Goal: Check status: Check status

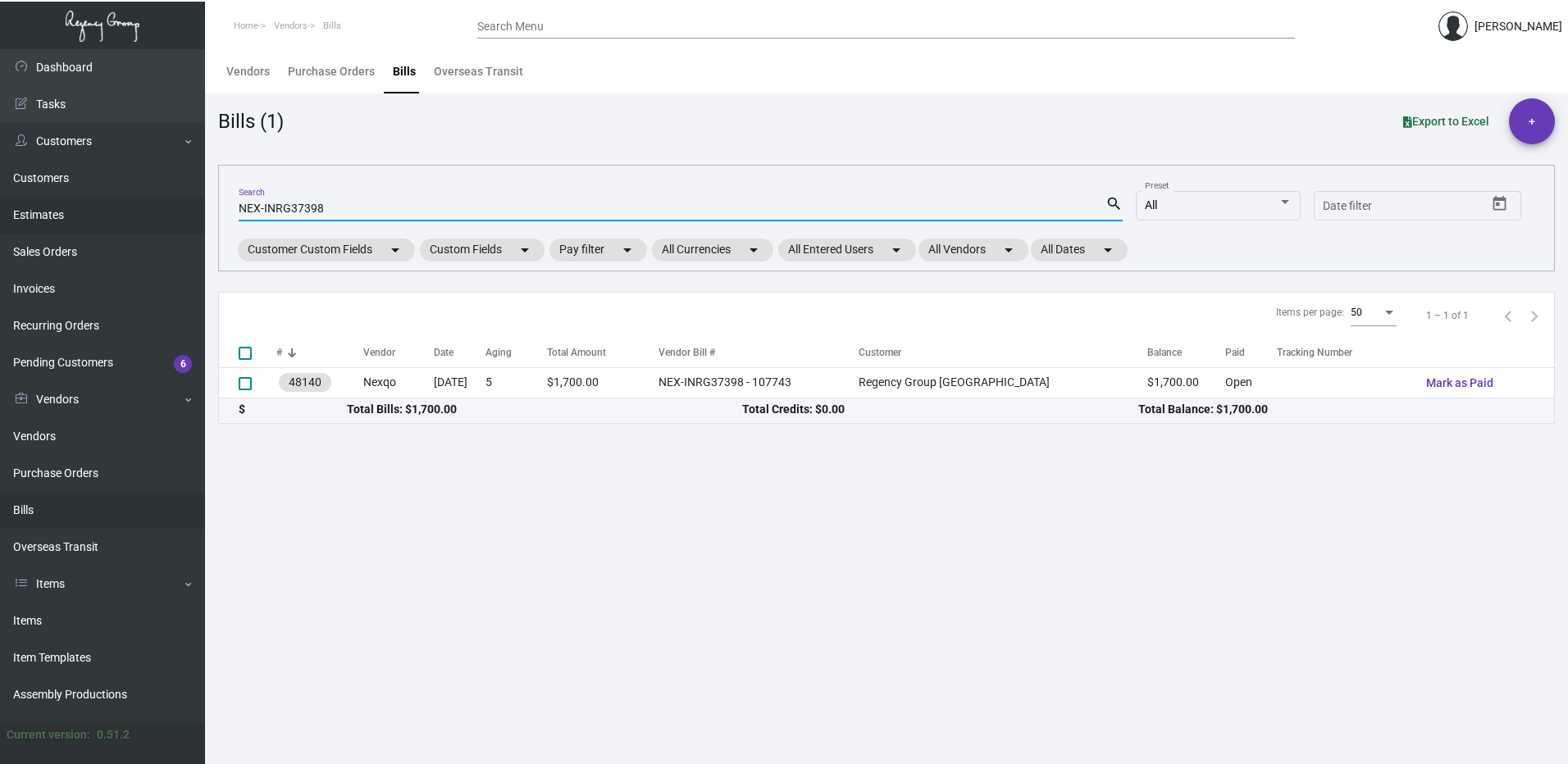
drag, startPoint x: 334, startPoint y: 206, endPoint x: 191, endPoint y: 211, distance: 143.1
click at [191, 211] on div "Dashboard Dashboard Tasks Customers Customers Estimates Sales Orders Invoices R…" at bounding box center [784, 406] width 1568 height 715
drag, startPoint x: 356, startPoint y: 200, endPoint x: 323, endPoint y: 200, distance: 33.0
click at [323, 200] on div "NEX-INRG37398 Search" at bounding box center [671, 207] width 867 height 25
paste input "20250122_1"
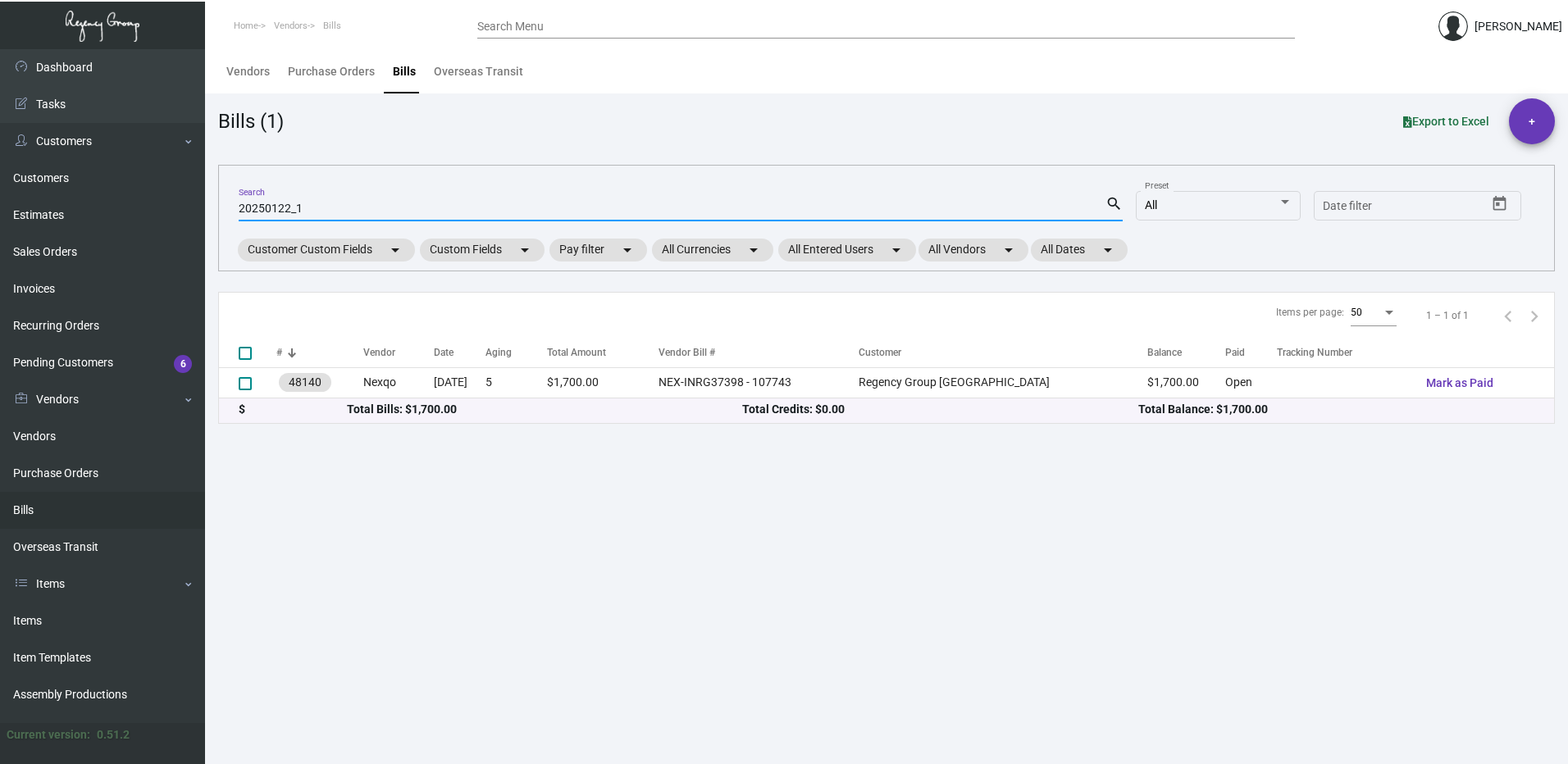
type input "20250122_1"
checkbox input "true"
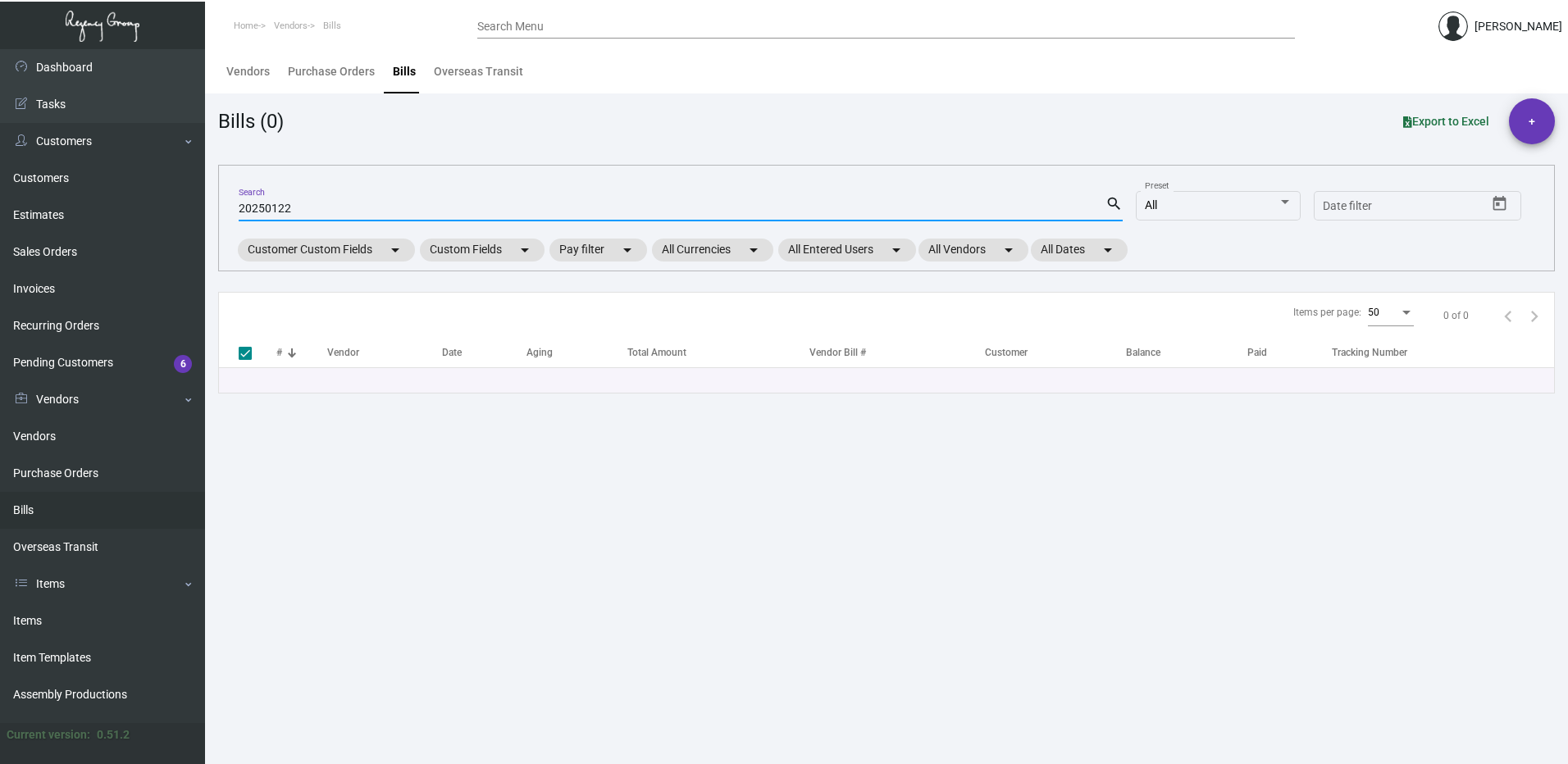
click at [350, 205] on input "20250122" at bounding box center [671, 208] width 867 height 13
click at [101, 514] on link "Bills" at bounding box center [102, 510] width 204 height 37
click at [65, 509] on link "Bills" at bounding box center [102, 510] width 204 height 37
click at [356, 203] on input "20250122" at bounding box center [671, 208] width 867 height 13
drag, startPoint x: 306, startPoint y: 204, endPoint x: 132, endPoint y: 200, distance: 174.0
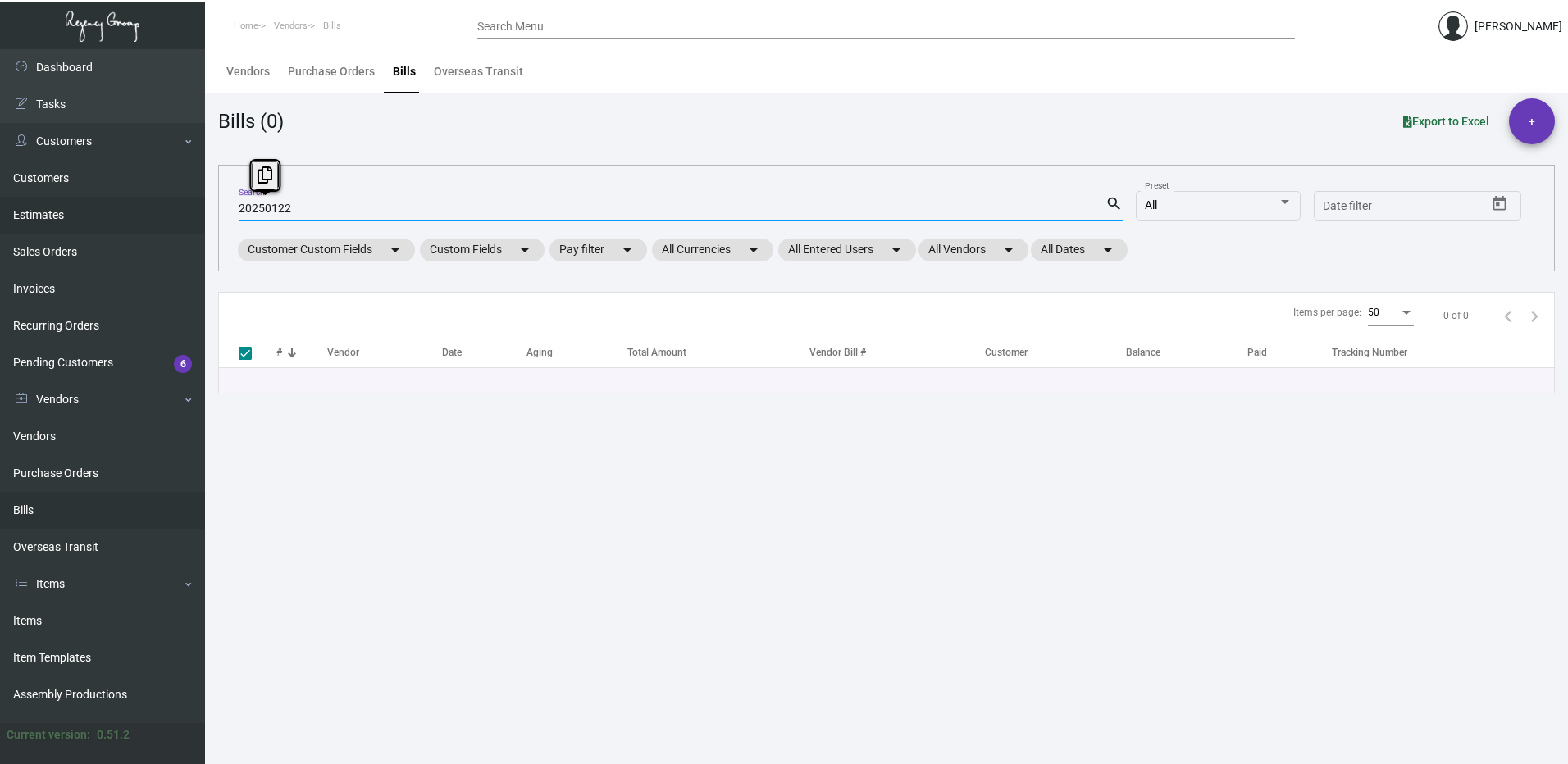
click at [178, 204] on div "Dashboard Dashboard Tasks Customers Customers Estimates Sales Orders Invoices R…" at bounding box center [784, 406] width 1568 height 715
type input "1080"
checkbox input "false"
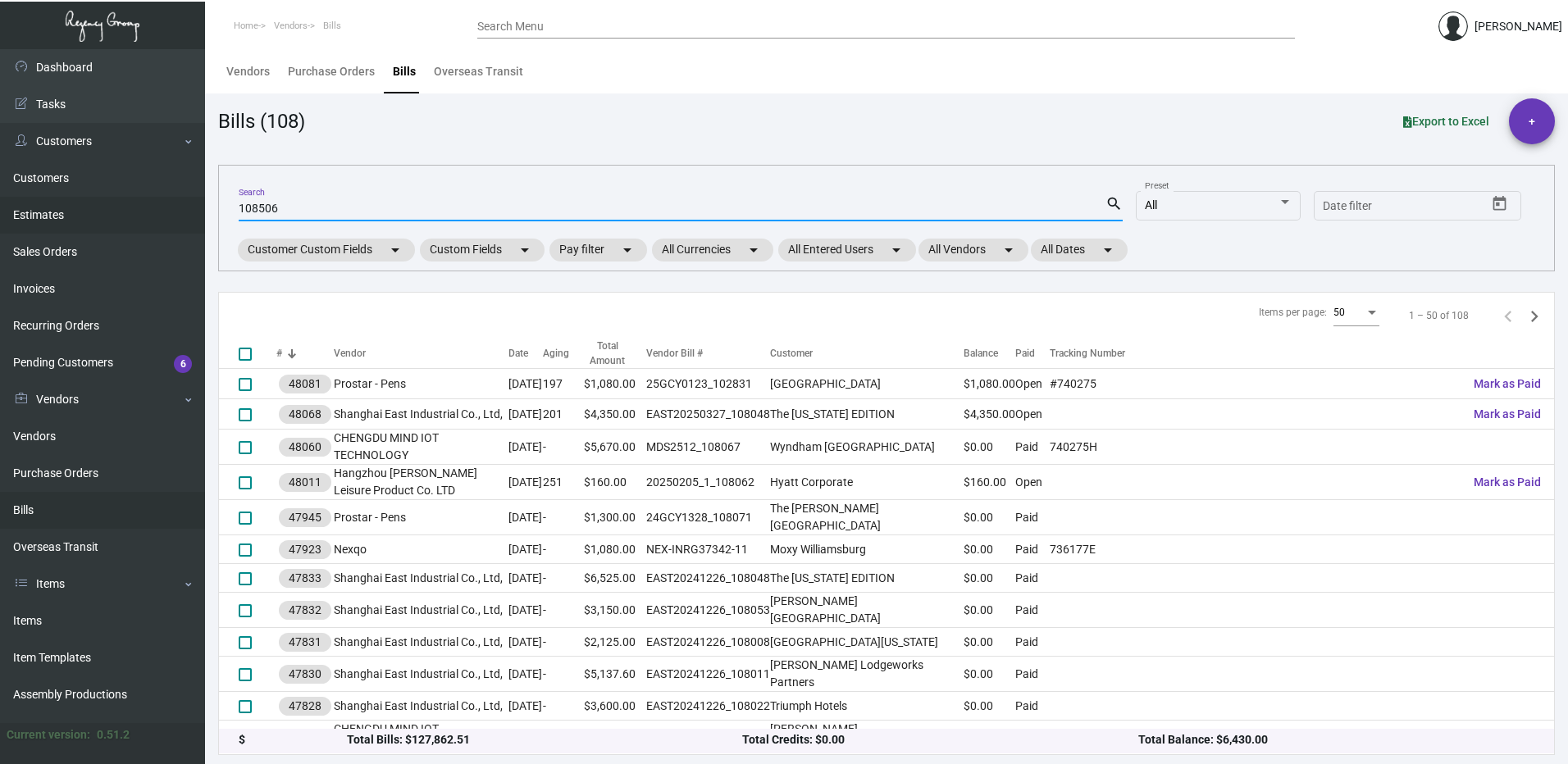
type input "108506"
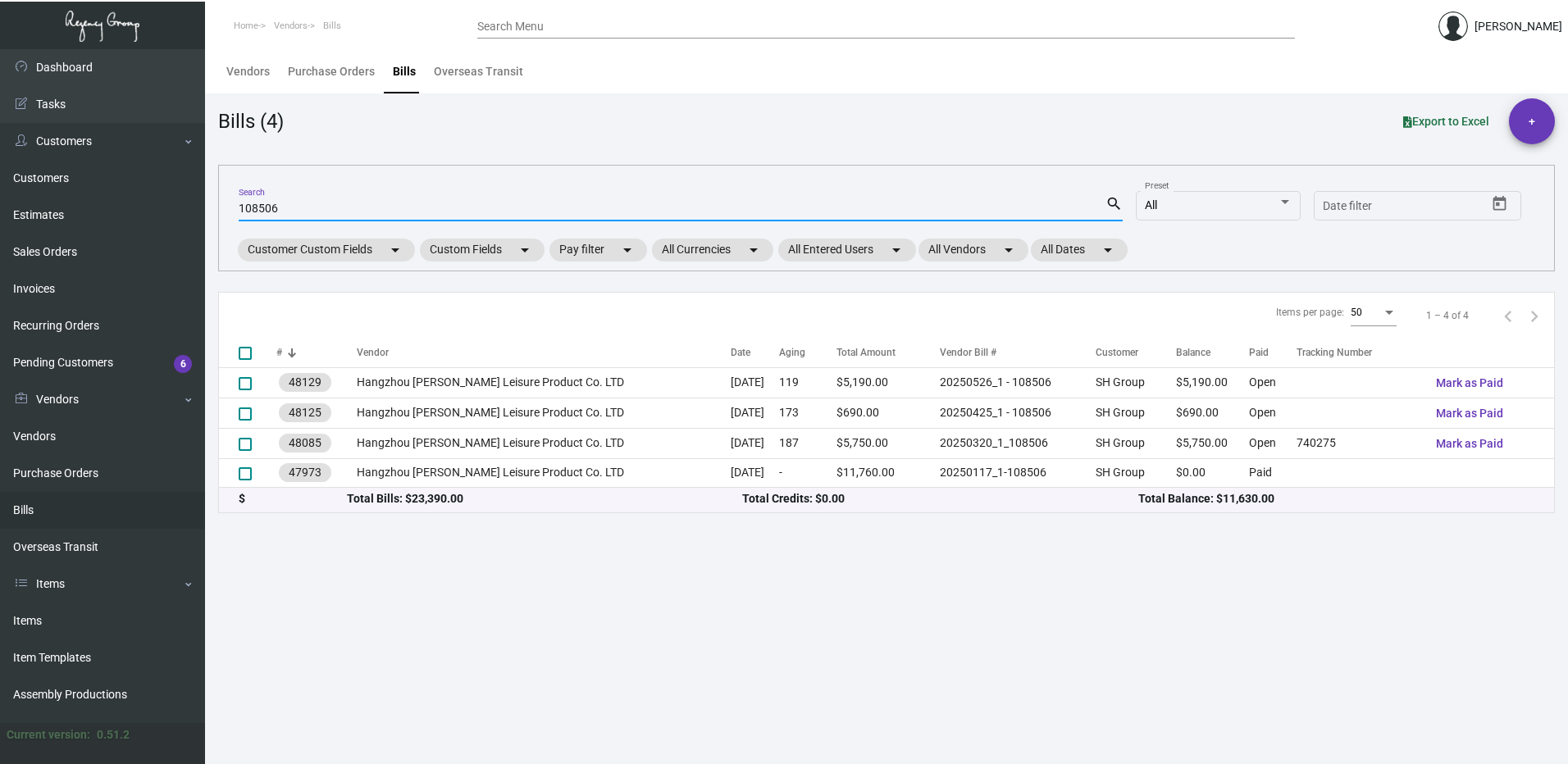
click at [561, 8] on header "Home Vendors Bills Search Menu [PERSON_NAME]" at bounding box center [784, 24] width 1568 height 49
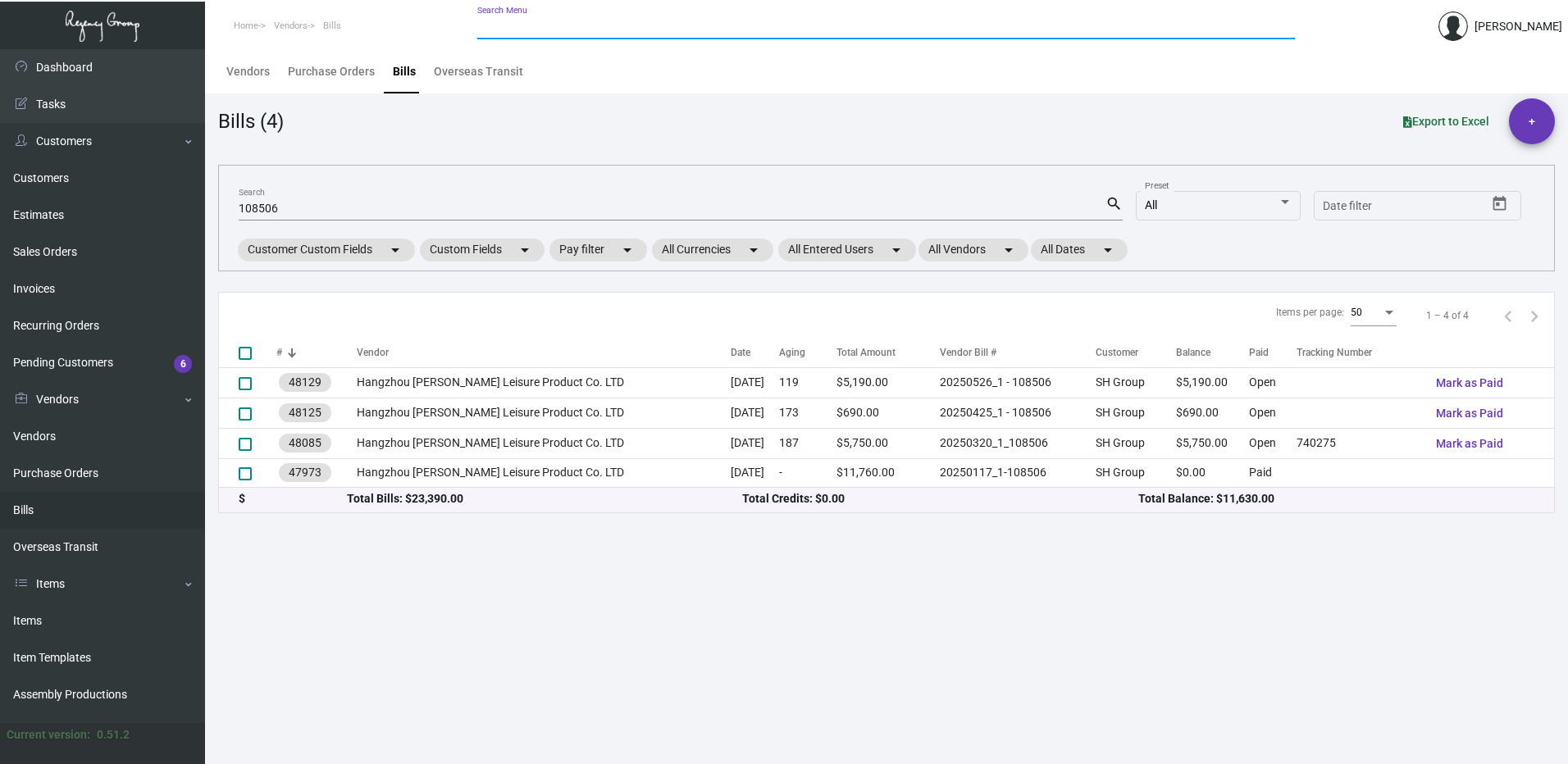
click at [564, 25] on input "Search Menu" at bounding box center [885, 27] width 817 height 13
